Goal: Browse casually: Explore the website without a specific task or goal

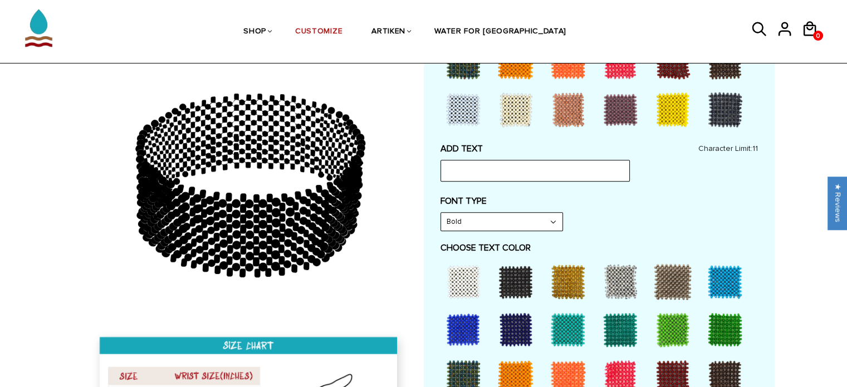
scroll to position [446, 0]
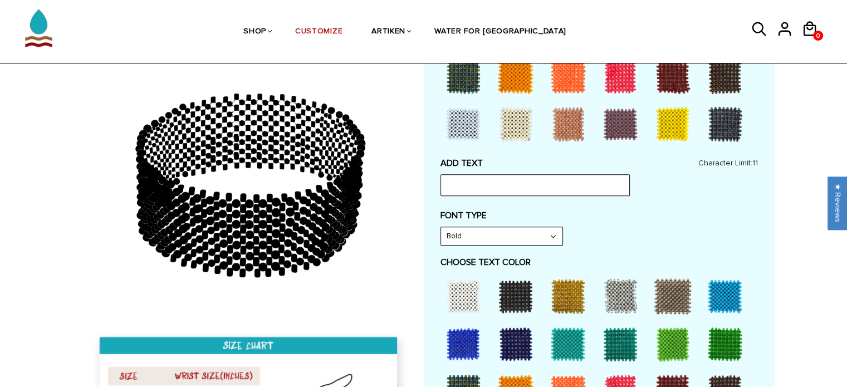
click at [488, 222] on div "FONT TYPE Bold Bold" at bounding box center [599, 228] width 317 height 36
click at [486, 232] on select "Bold" at bounding box center [501, 236] width 121 height 18
click at [441, 227] on select "Bold" at bounding box center [501, 236] width 121 height 18
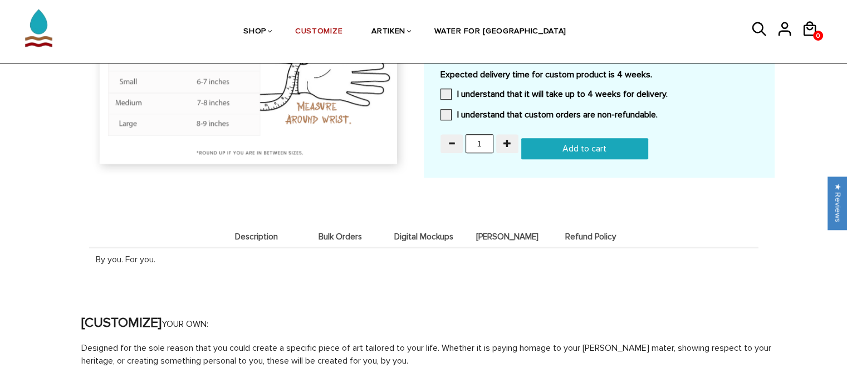
scroll to position [1114, 0]
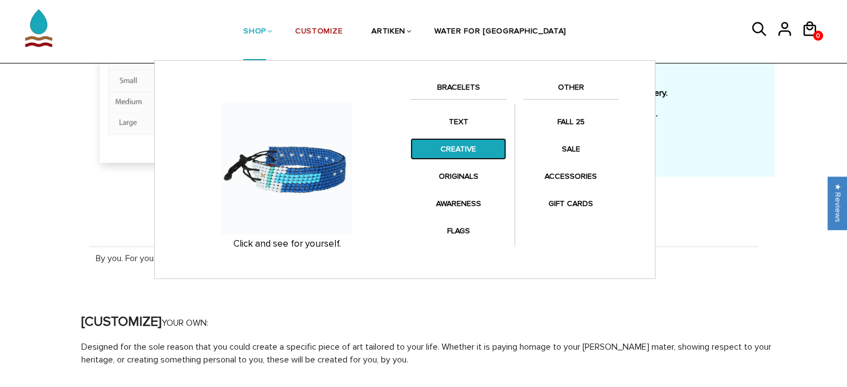
click at [460, 158] on link "CREATIVE" at bounding box center [459, 149] width 96 height 22
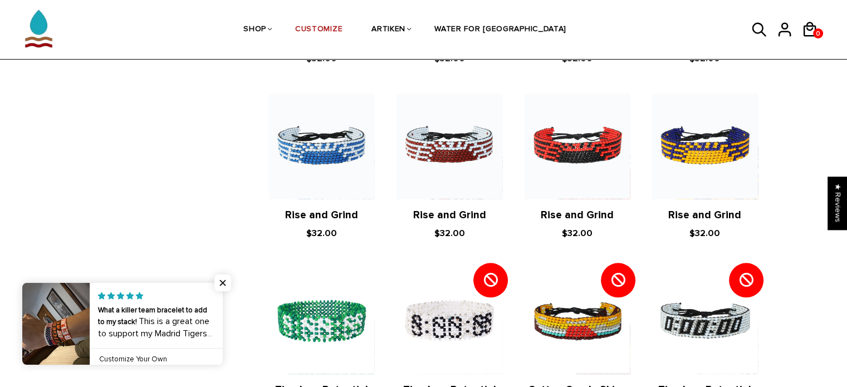
scroll to position [1225, 0]
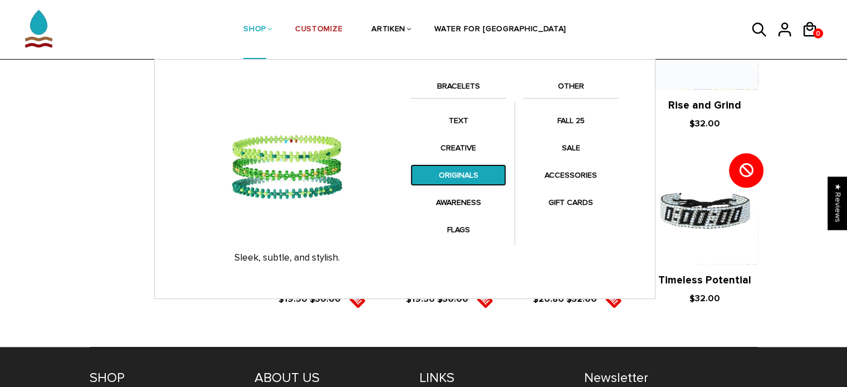
click at [481, 171] on link "ORIGINALS" at bounding box center [459, 175] width 96 height 22
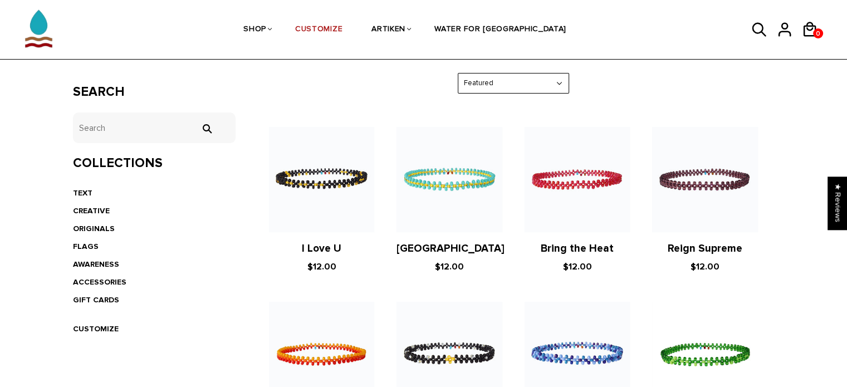
scroll to position [167, 0]
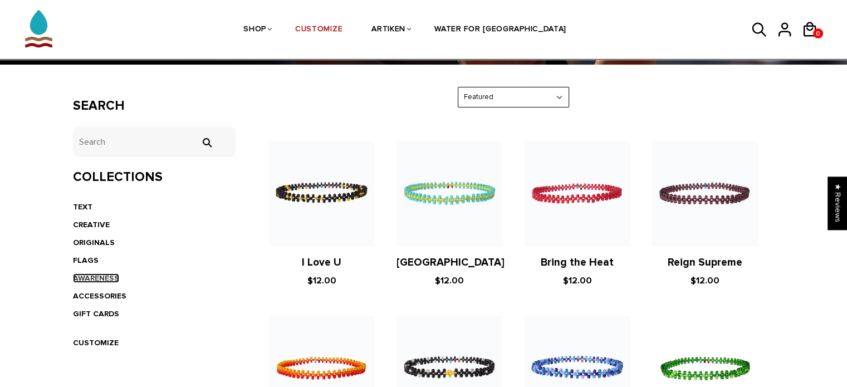
click at [96, 273] on link "AWARENESS" at bounding box center [96, 277] width 46 height 9
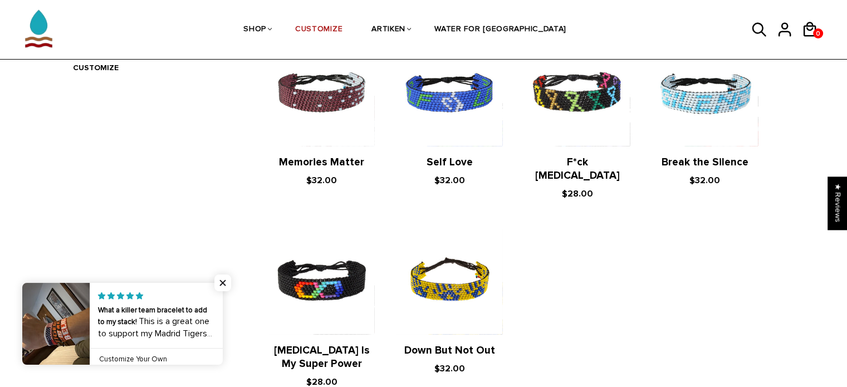
scroll to position [278, 0]
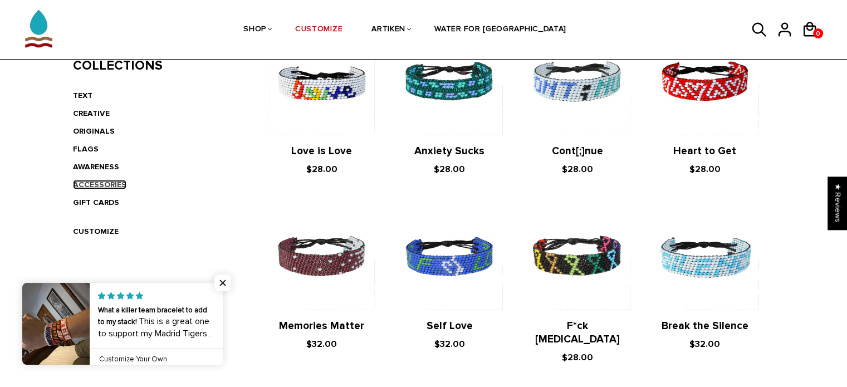
click at [120, 183] on link "ACCESSORIES" at bounding box center [99, 184] width 53 height 9
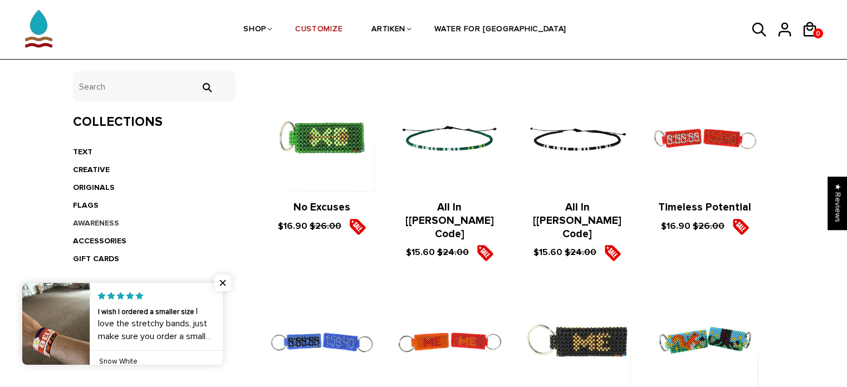
scroll to position [223, 0]
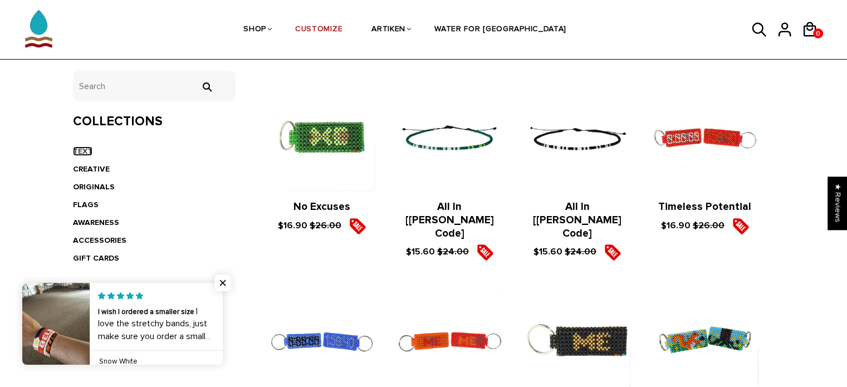
click at [86, 152] on link "TEXT" at bounding box center [82, 150] width 19 height 9
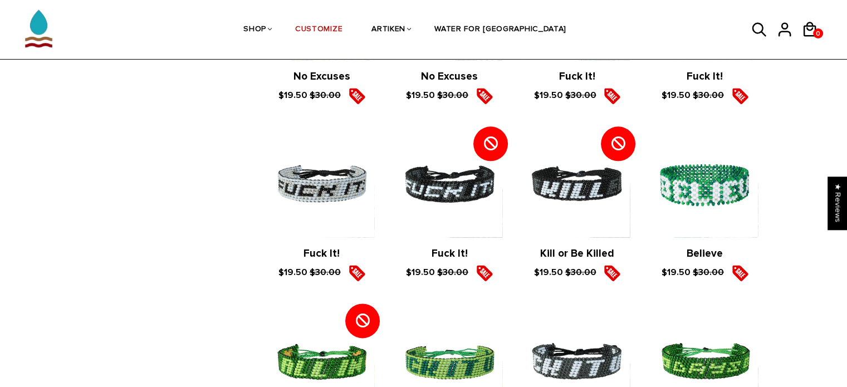
scroll to position [1392, 0]
